Goal: Information Seeking & Learning: Check status

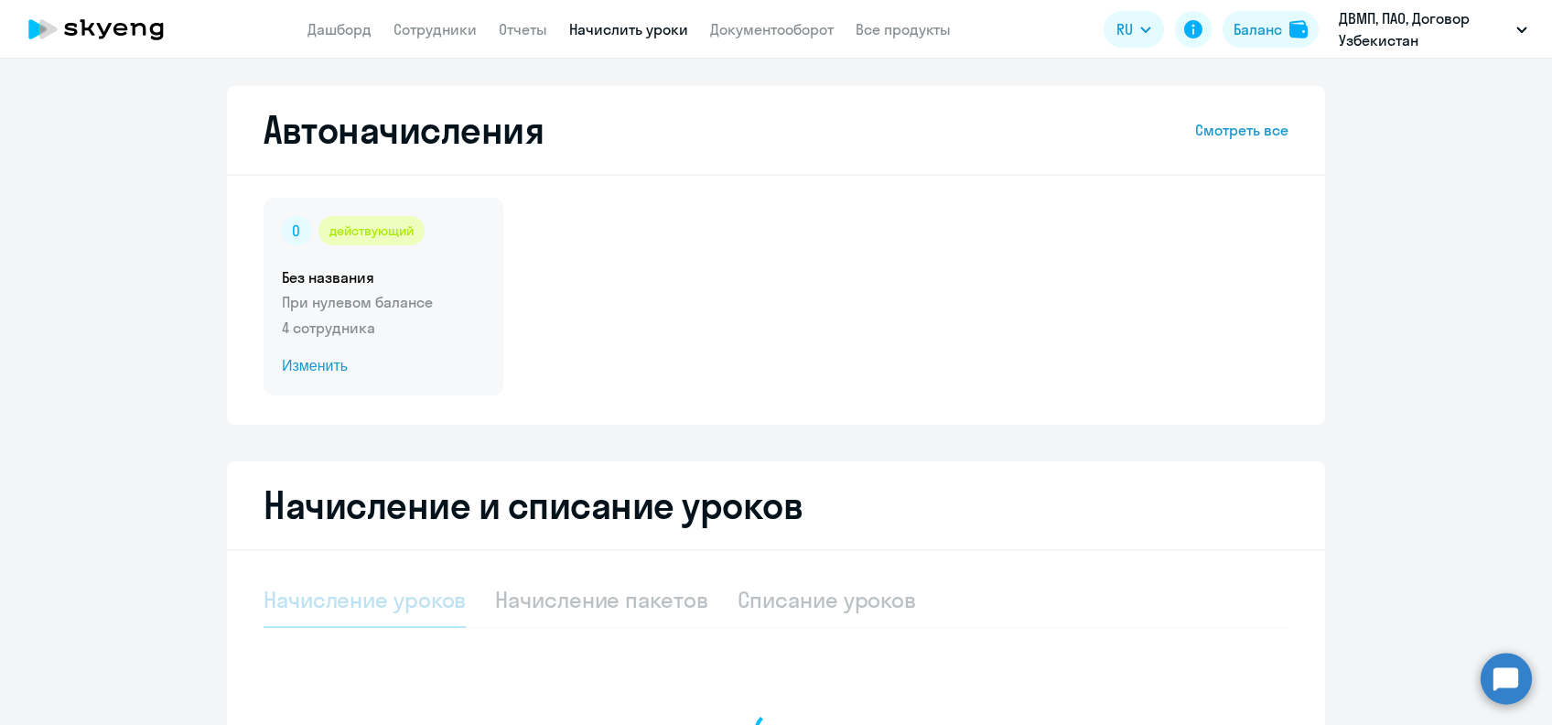
select select "10"
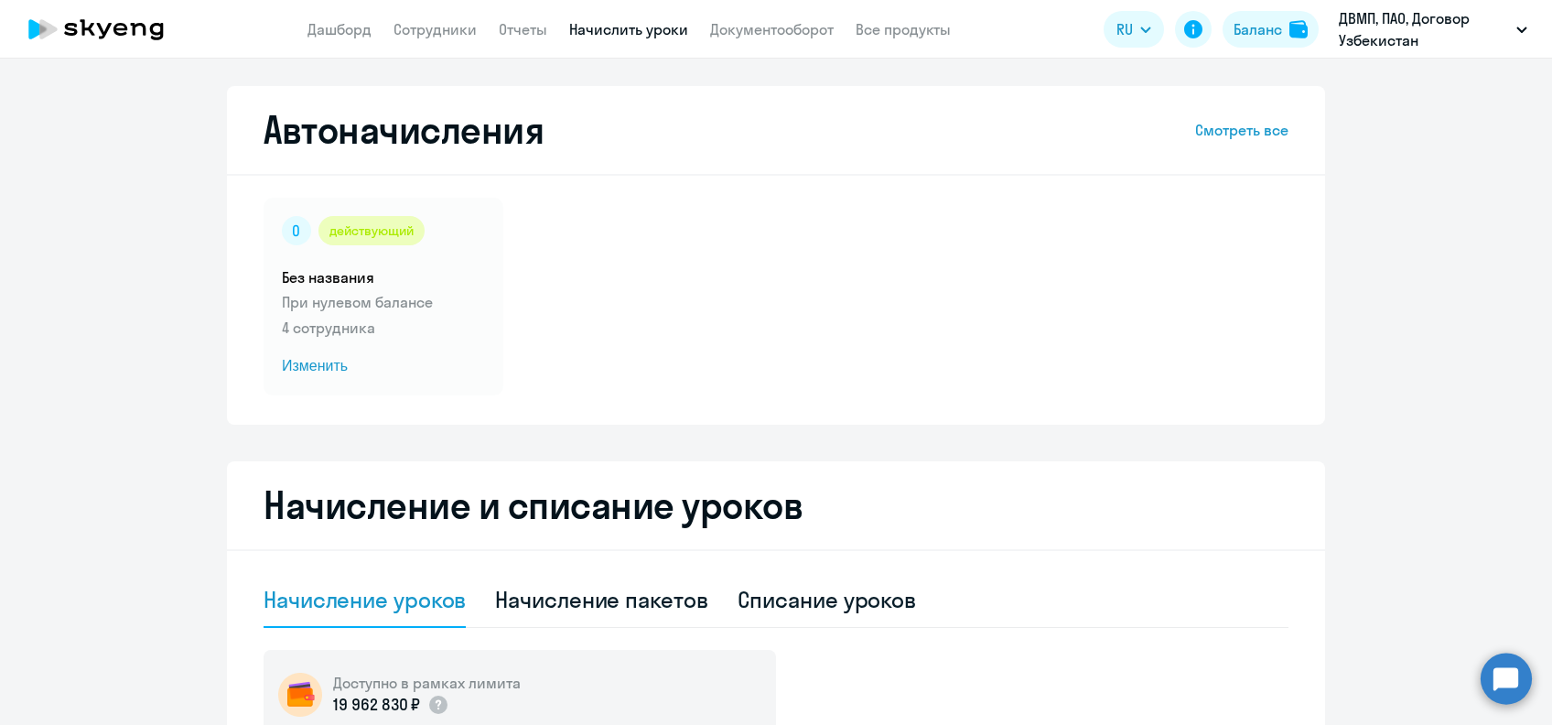
click at [537, 40] on app-header "Дашборд Сотрудники Отчеты Начислить уроки Документооборот Все продукты Дашборд …" at bounding box center [776, 29] width 1552 height 59
click at [531, 30] on link "Отчеты" at bounding box center [523, 29] width 48 height 18
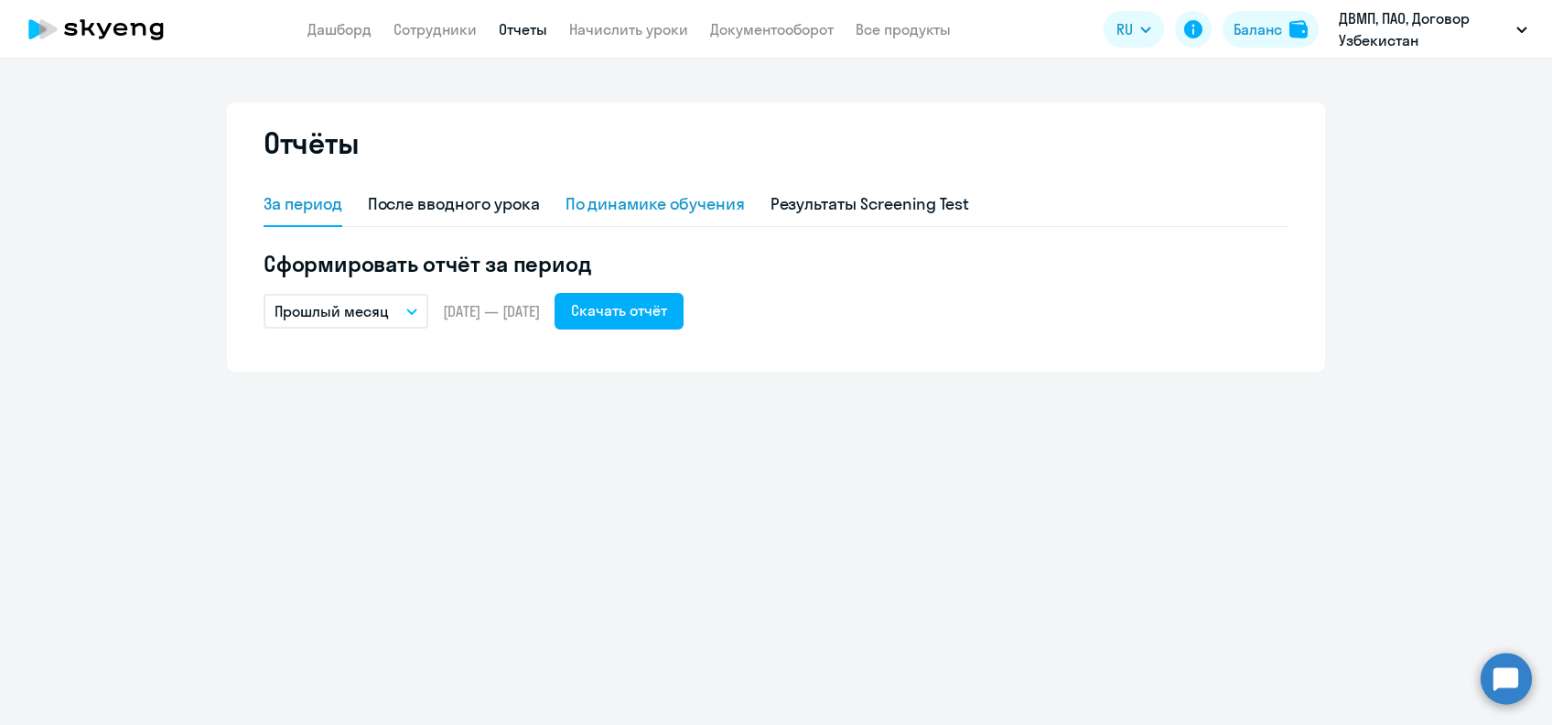
click at [661, 220] on div "По динамике обучения" at bounding box center [654, 205] width 179 height 44
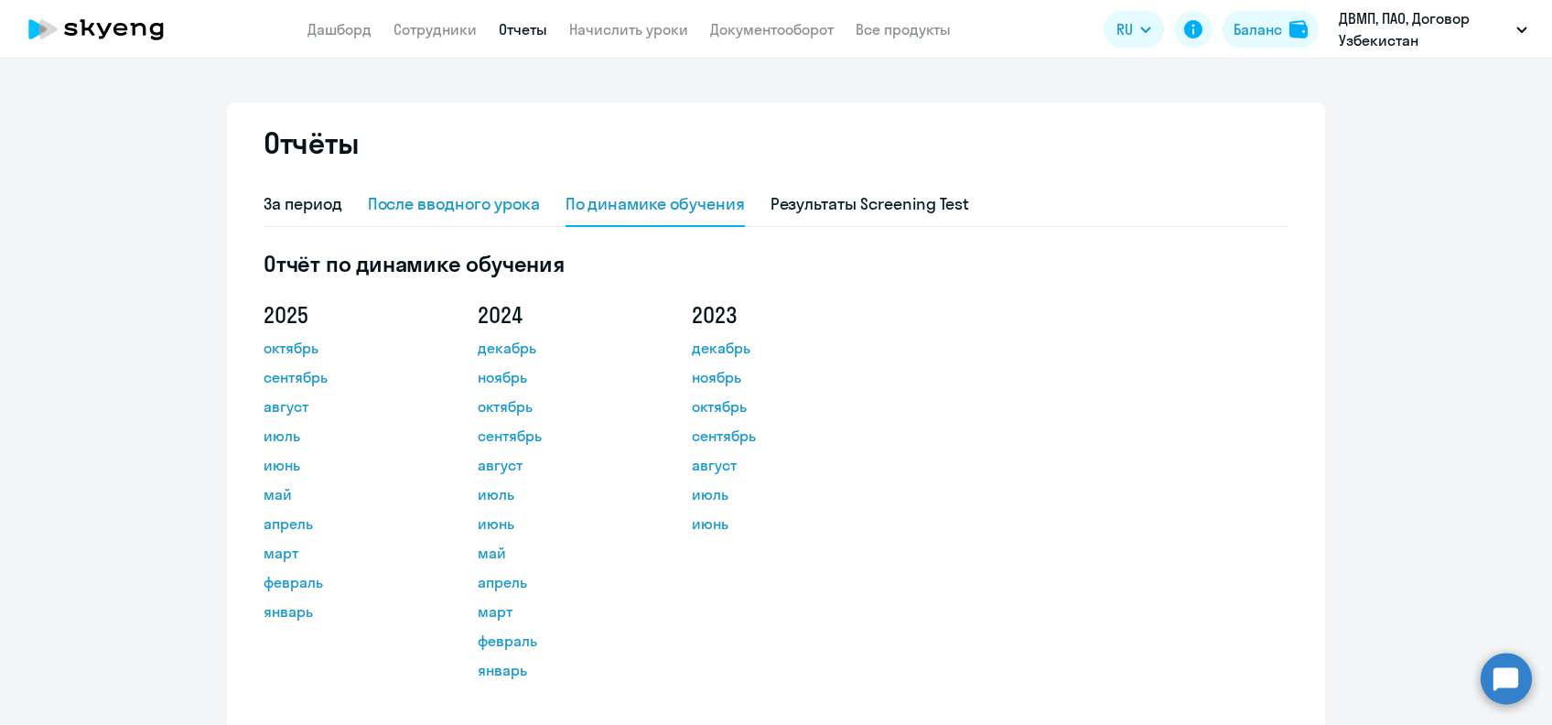
click at [511, 211] on div "После вводного урока" at bounding box center [454, 204] width 172 height 24
select select "10"
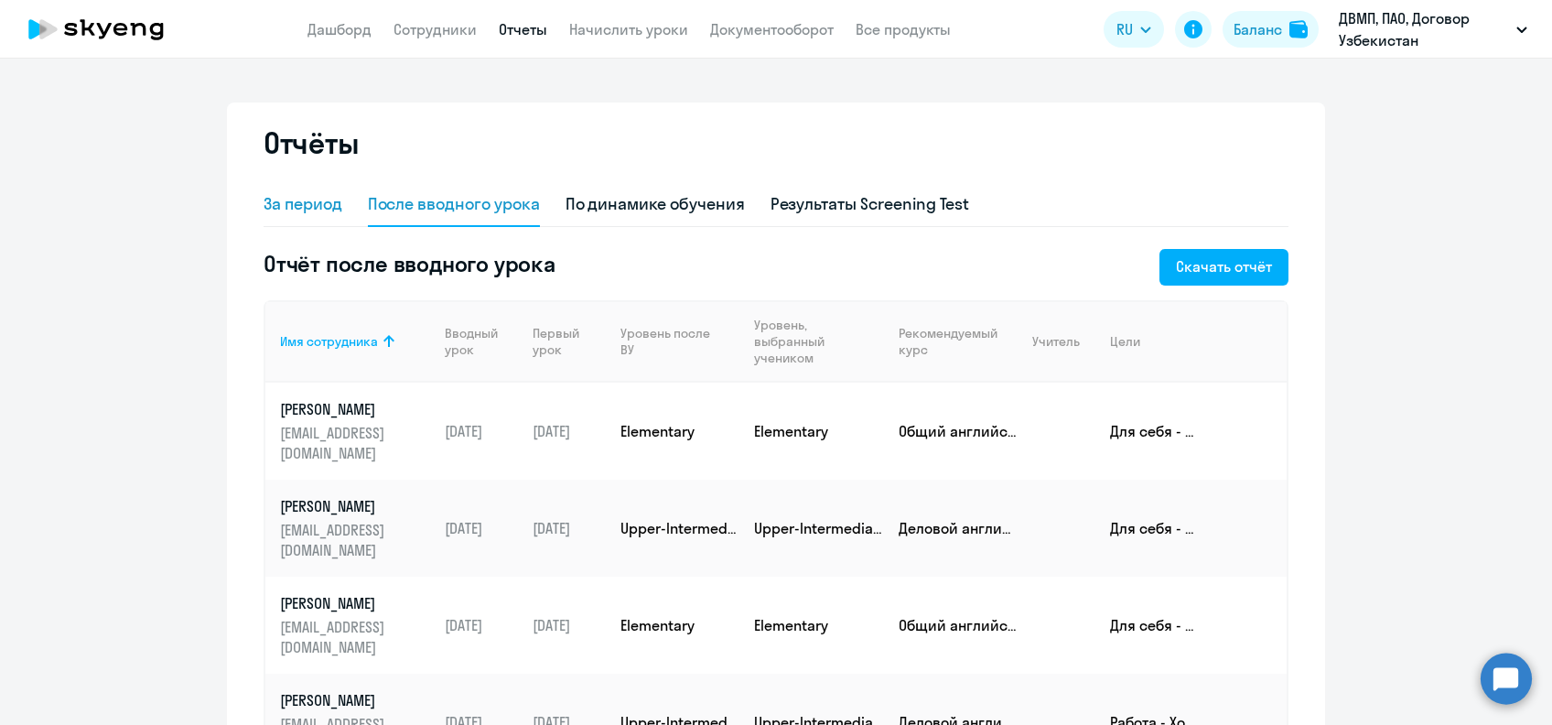
click at [304, 190] on div "За период" at bounding box center [303, 205] width 79 height 44
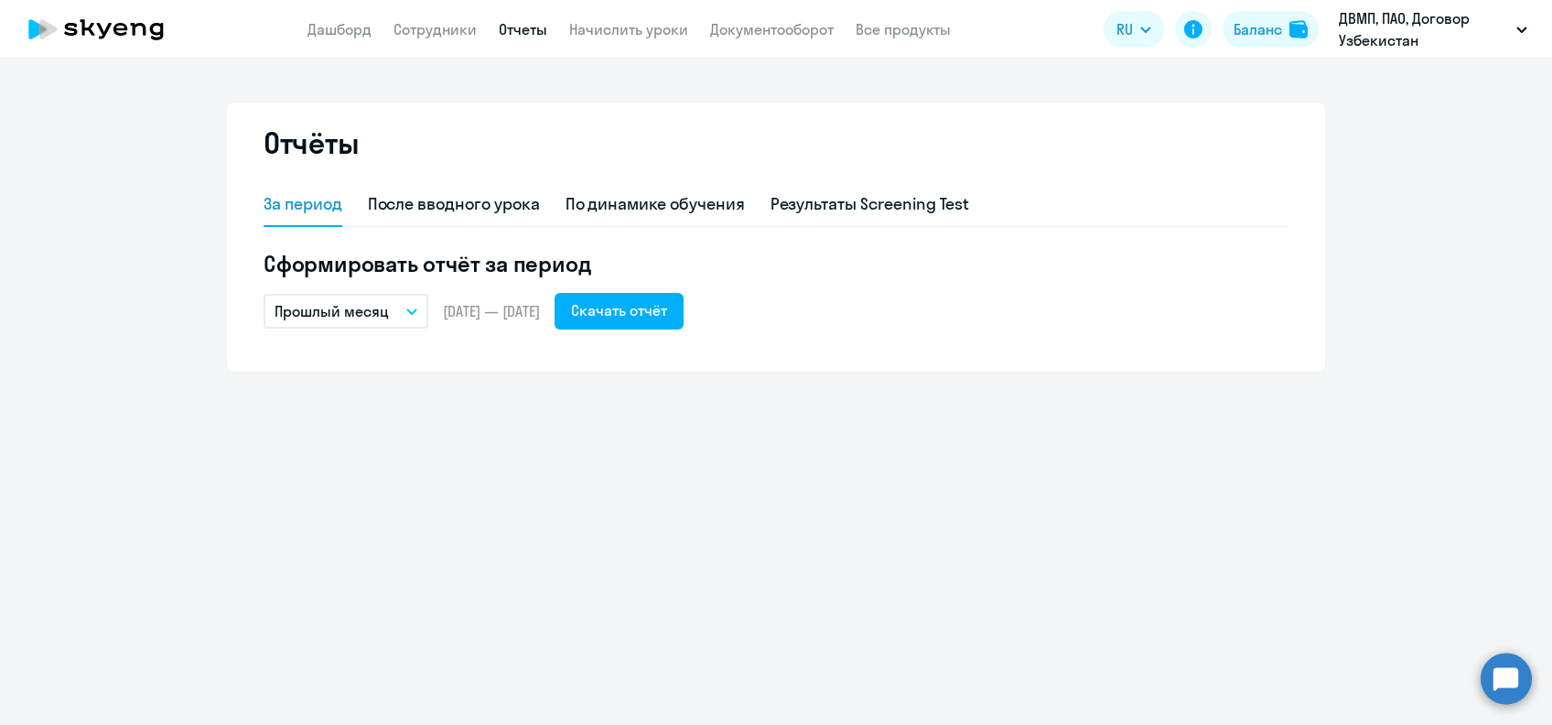
click at [372, 307] on p "Прошлый месяц" at bounding box center [332, 311] width 114 height 22
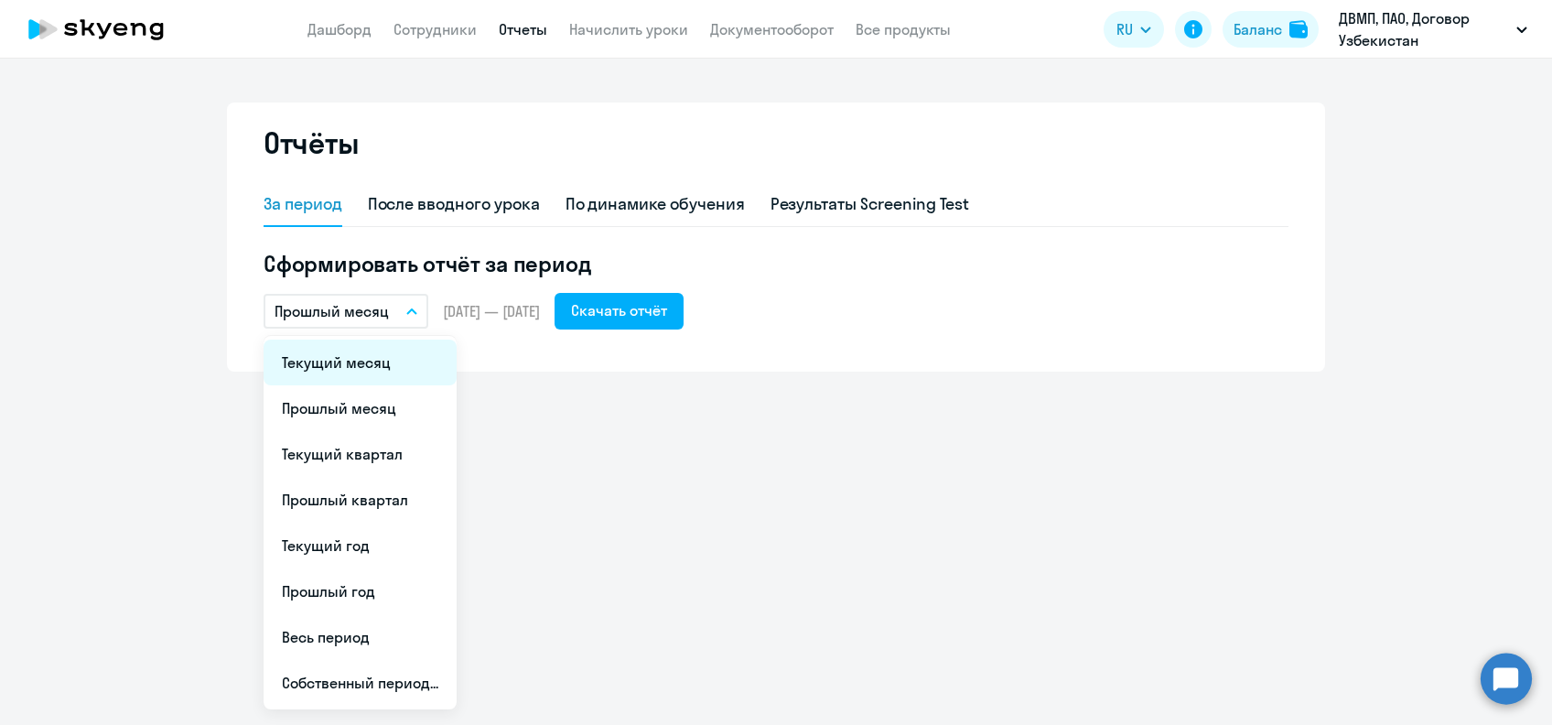
click at [366, 361] on li "Текущий месяц" at bounding box center [360, 362] width 193 height 46
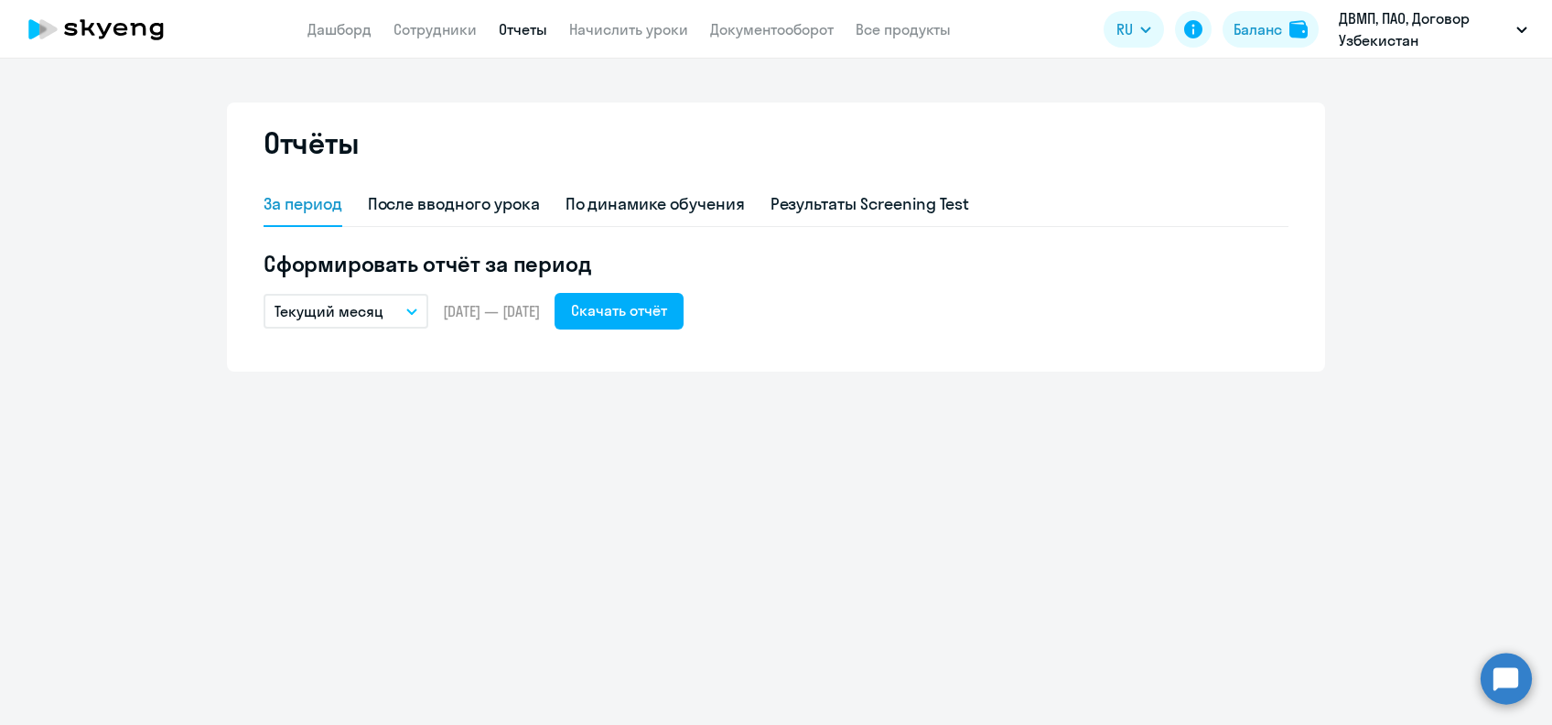
click at [353, 294] on button "Текущий месяц" at bounding box center [346, 311] width 165 height 35
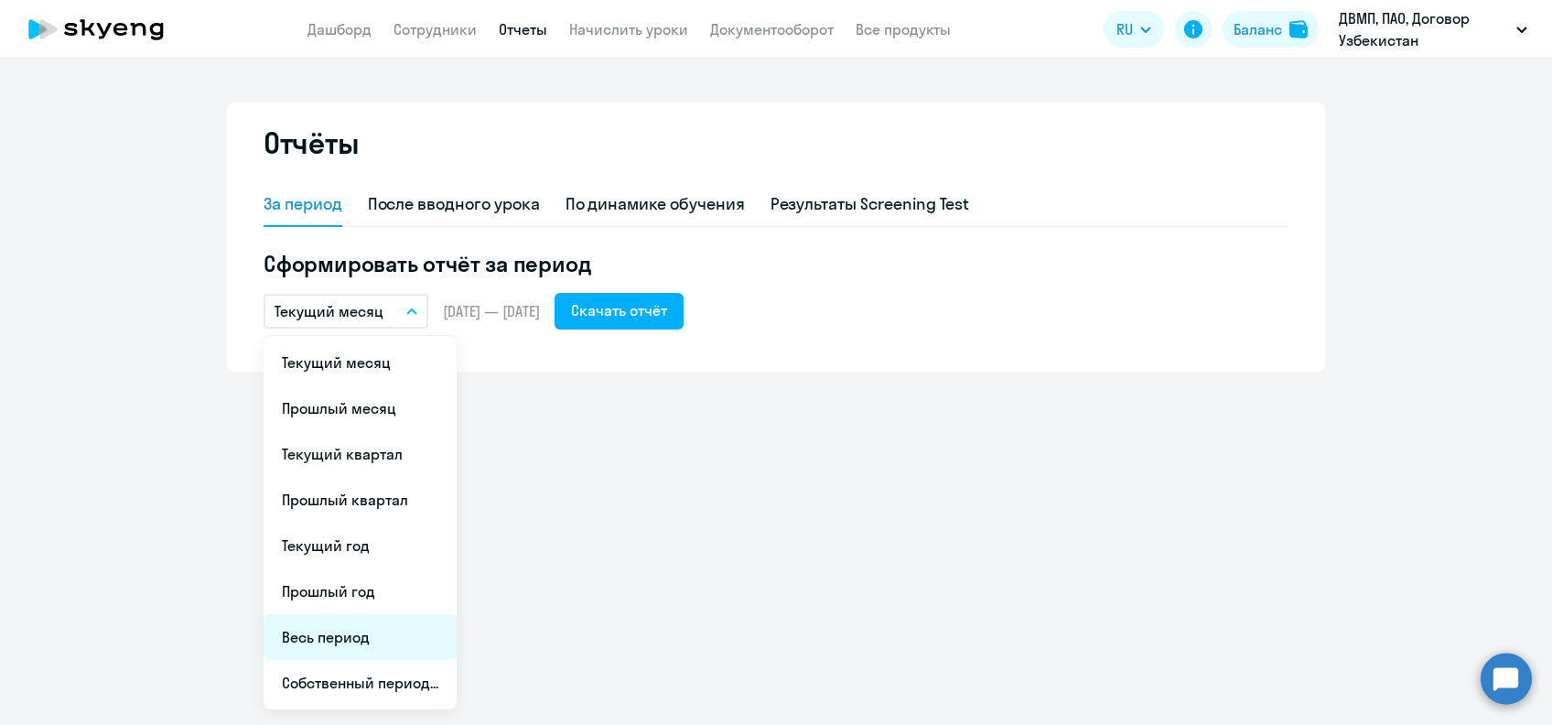
click at [402, 641] on li "Весь период" at bounding box center [360, 637] width 193 height 46
